Goal: Transaction & Acquisition: Obtain resource

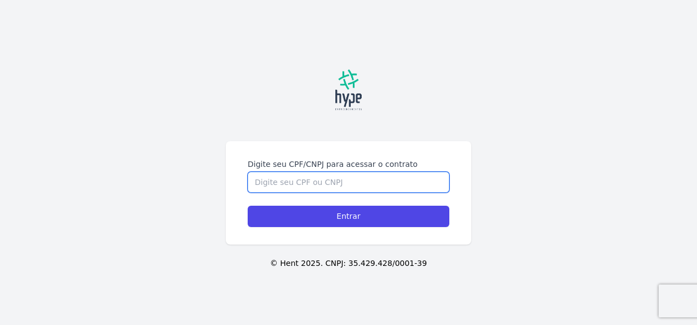
click at [323, 183] on input "Digite seu CPF/CNPJ para acessar o contrato" at bounding box center [349, 182] width 202 height 21
type input "05468038900"
click at [248, 206] on input "Entrar" at bounding box center [349, 216] width 202 height 21
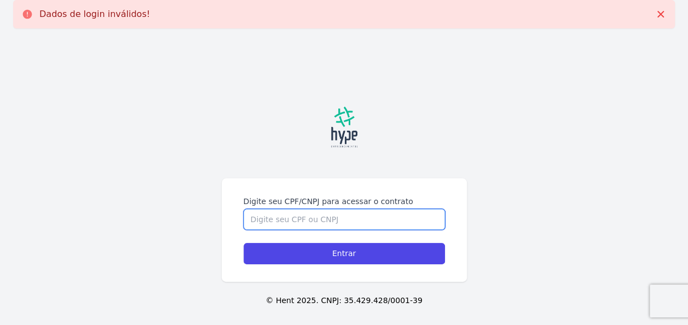
click at [302, 222] on input "Digite seu CPF/CNPJ para acessar o contrato" at bounding box center [345, 219] width 202 height 21
type input "07482219994"
click at [244, 243] on input "Entrar" at bounding box center [345, 253] width 202 height 21
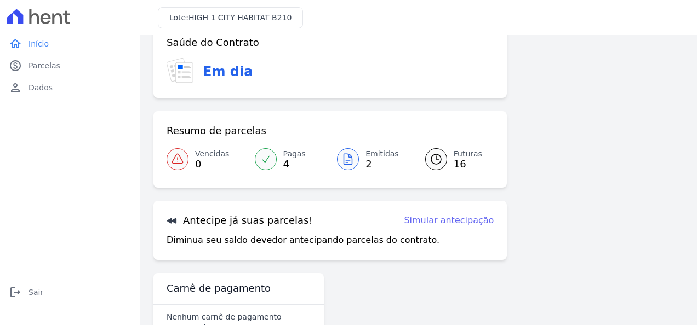
scroll to position [104, 0]
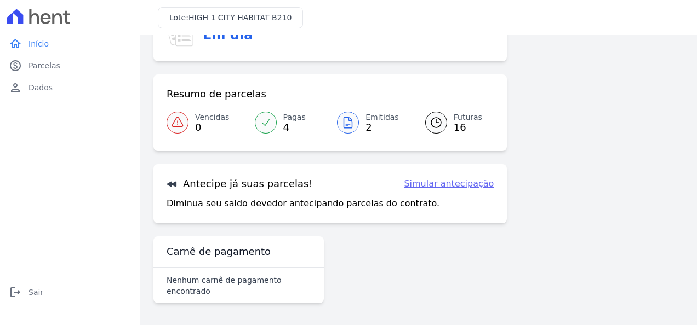
click at [353, 122] on div at bounding box center [348, 123] width 22 height 22
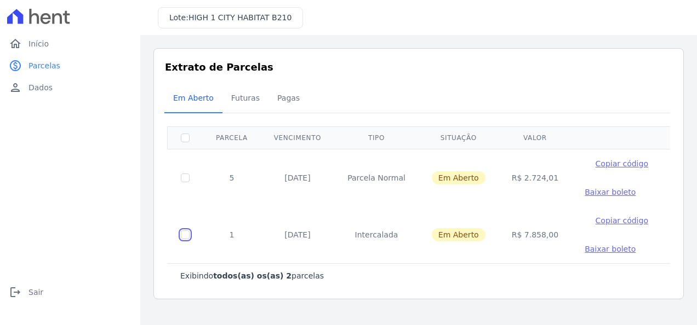
click at [185, 182] on input "checkbox" at bounding box center [185, 178] width 9 height 9
checkbox input "true"
click at [598, 248] on span "Baixar boleto" at bounding box center [609, 249] width 51 height 9
click at [182, 178] on input "checkbox" at bounding box center [185, 178] width 9 height 9
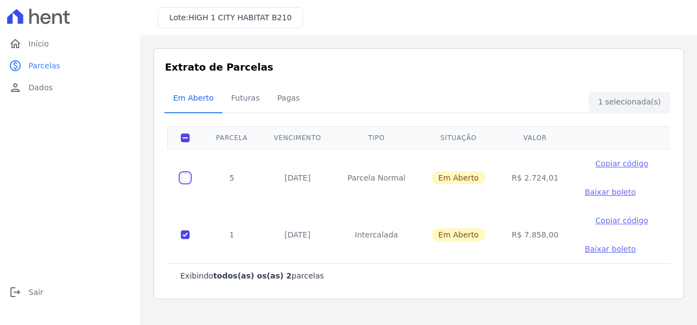
checkbox input "true"
click at [182, 182] on input "checkbox" at bounding box center [185, 178] width 9 height 9
checkbox input "false"
click at [591, 191] on span "Baixar boleto" at bounding box center [609, 192] width 51 height 9
click at [237, 99] on span "Futuras" at bounding box center [246, 98] width 42 height 22
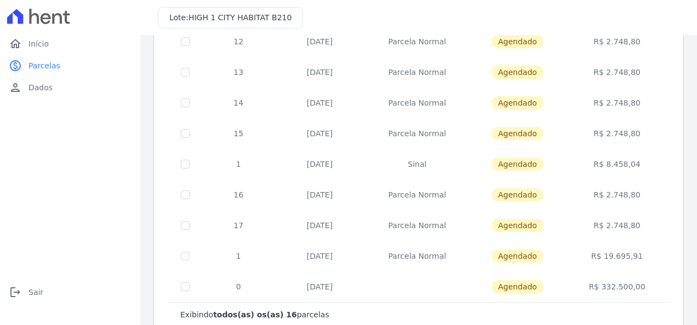
scroll to position [363, 0]
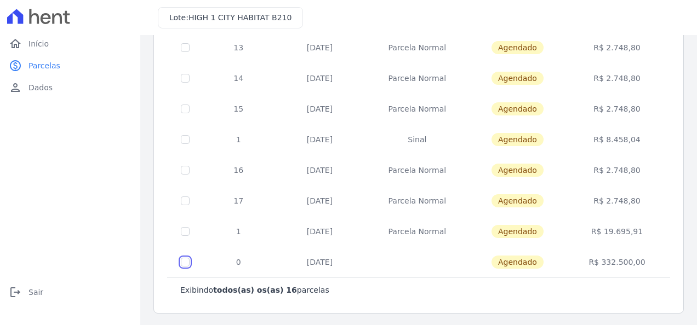
click at [531, 260] on span "Agendado" at bounding box center [517, 262] width 52 height 13
click at [189, 263] on td at bounding box center [186, 262] width 36 height 31
checkbox input "false"
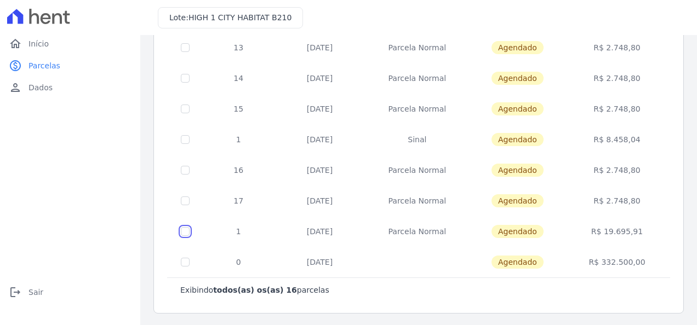
checkbox input "false"
click at [497, 232] on span "Agendado" at bounding box center [517, 231] width 52 height 13
click at [508, 230] on span "Agendado" at bounding box center [517, 231] width 52 height 13
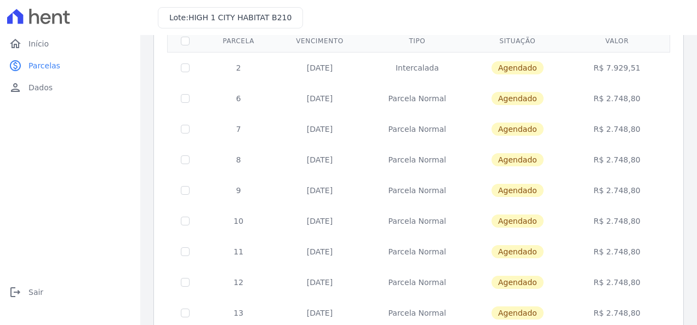
scroll to position [0, 0]
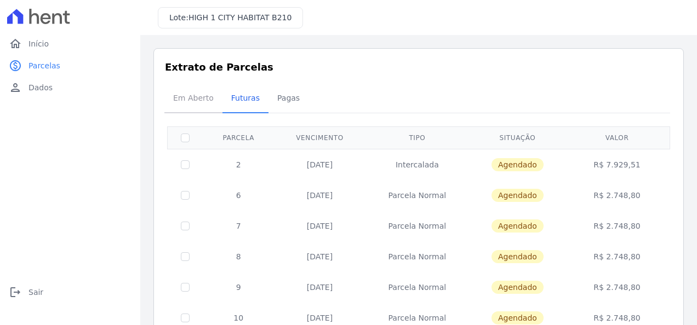
click at [205, 100] on span "Em Aberto" at bounding box center [193, 98] width 54 height 22
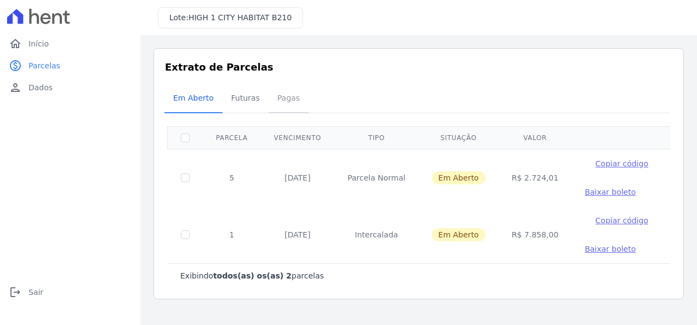
click at [280, 100] on span "Pagas" at bounding box center [289, 98] width 36 height 22
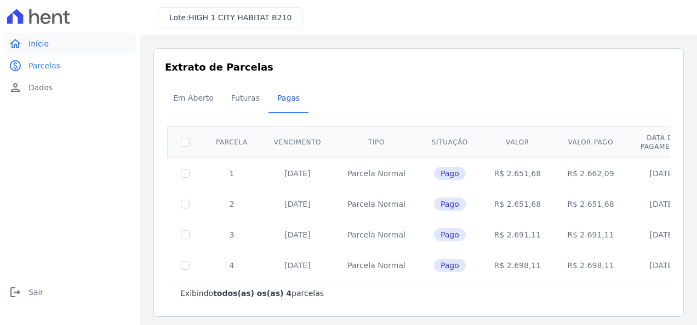
click at [46, 49] on link "home Início" at bounding box center [69, 44] width 131 height 22
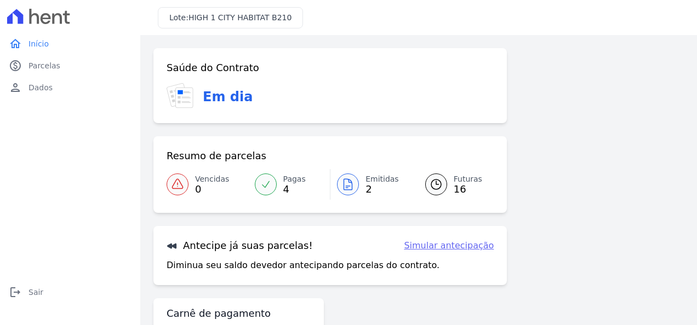
click at [435, 186] on icon at bounding box center [435, 184] width 13 height 13
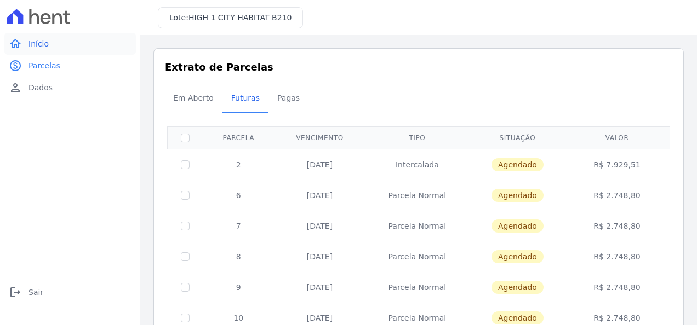
click at [38, 48] on span "Início" at bounding box center [38, 43] width 20 height 11
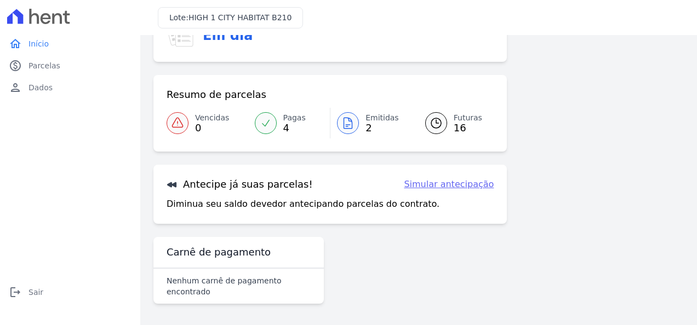
scroll to position [62, 0]
click at [438, 187] on link "Simular antecipação" at bounding box center [449, 183] width 90 height 13
